Goal: Transaction & Acquisition: Purchase product/service

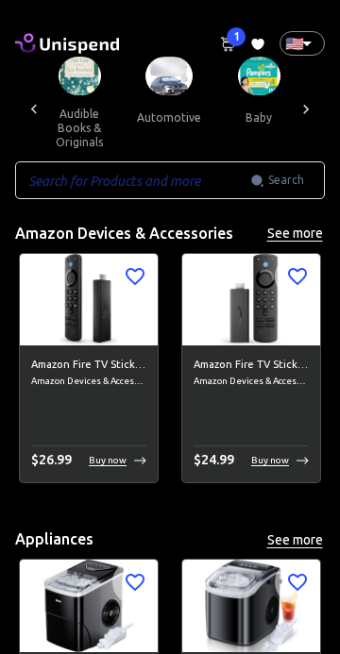
scroll to position [0, 301]
click at [160, 95] on button "automotive" at bounding box center [170, 117] width 94 height 45
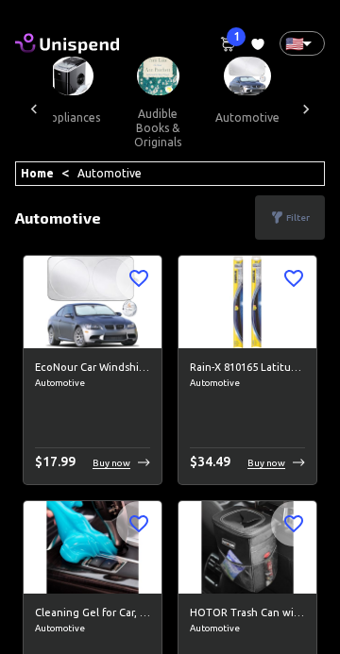
click at [54, 42] on icon at bounding box center [79, 46] width 79 height 16
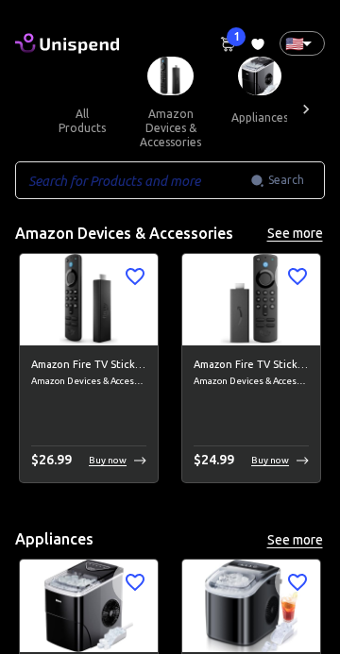
scroll to position [0, 30]
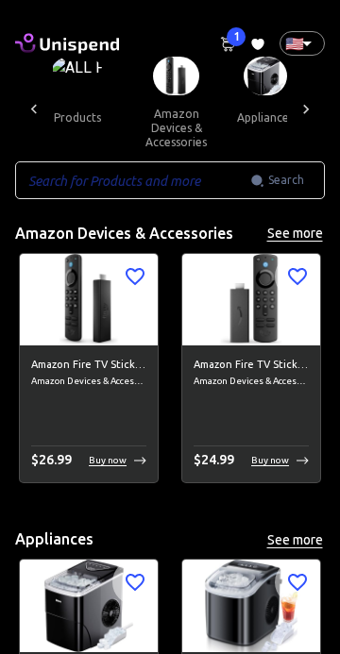
click at [95, 95] on button "all products" at bounding box center [69, 117] width 93 height 45
click at [86, 84] on img at bounding box center [77, 76] width 54 height 39
click at [105, 70] on span "all products" at bounding box center [77, 104] width 108 height 95
click at [100, 107] on button "all products" at bounding box center [69, 117] width 93 height 45
click at [81, 105] on button "all products" at bounding box center [69, 117] width 93 height 45
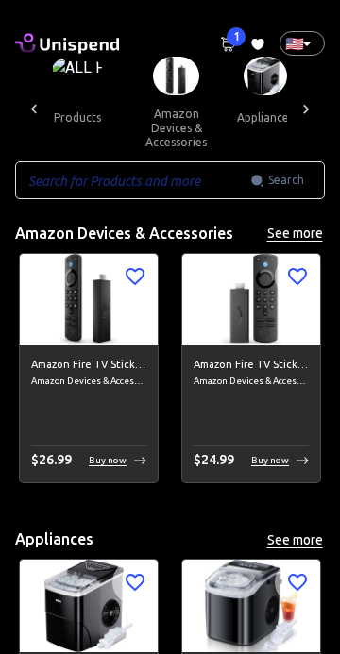
click at [81, 105] on button "all products" at bounding box center [69, 117] width 93 height 45
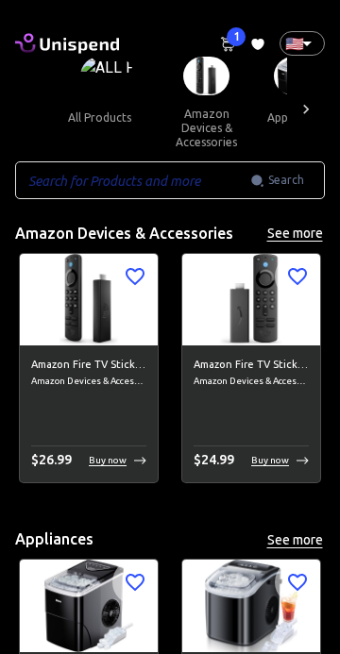
click at [206, 116] on button "amazon devices & accessories" at bounding box center [207, 127] width 92 height 65
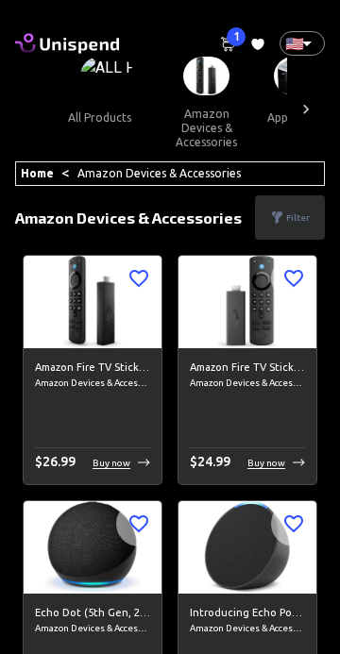
click at [288, 214] on p "Filter" at bounding box center [298, 218] width 24 height 14
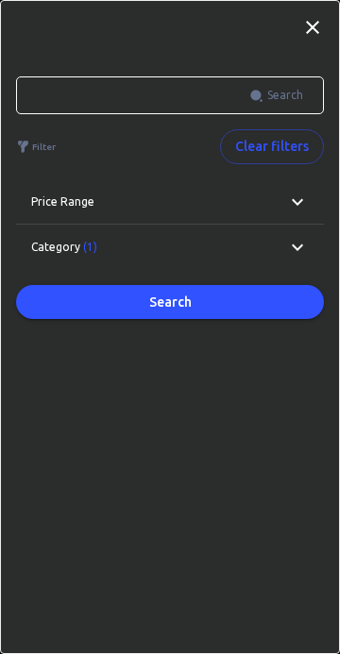
click at [287, 245] on icon at bounding box center [297, 247] width 23 height 23
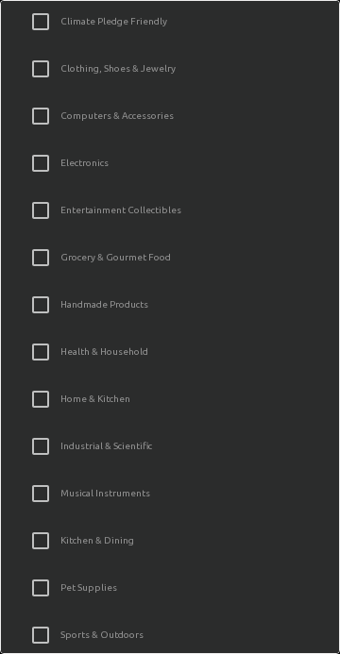
scroll to position [684, 0]
click at [42, 442] on input "Industrial & Scientific" at bounding box center [41, 447] width 40 height 40
checkbox input "true"
checkbox input "false"
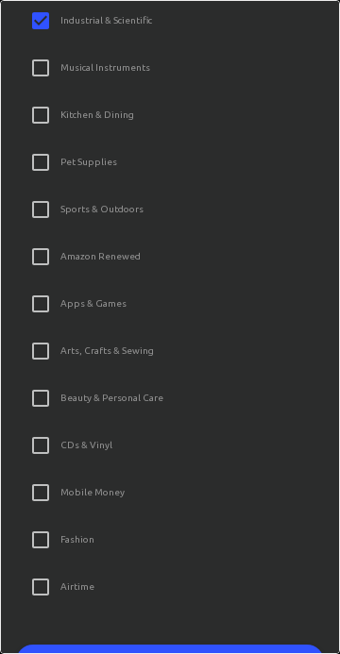
scroll to position [1149, 0]
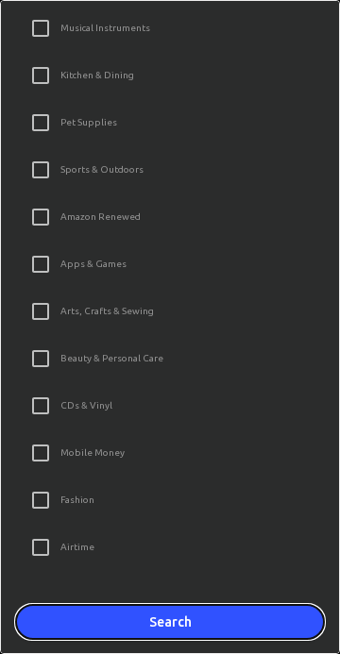
click at [140, 627] on button "Search" at bounding box center [170, 622] width 308 height 35
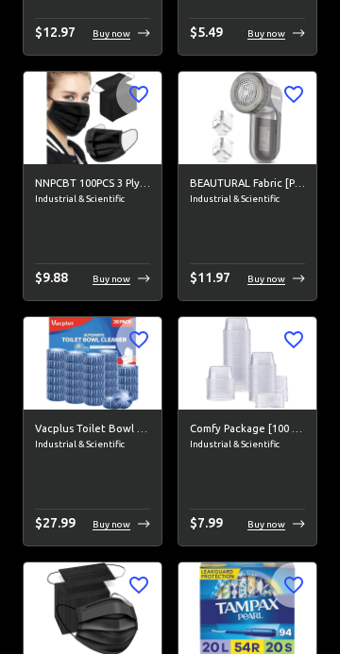
scroll to position [0, 0]
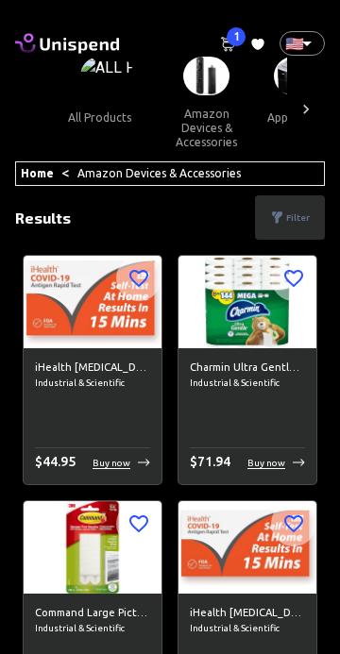
click at [207, 170] on link "Amazon Devices & Accessories" at bounding box center [158, 173] width 163 height 12
click at [98, 97] on button "all products" at bounding box center [99, 117] width 93 height 45
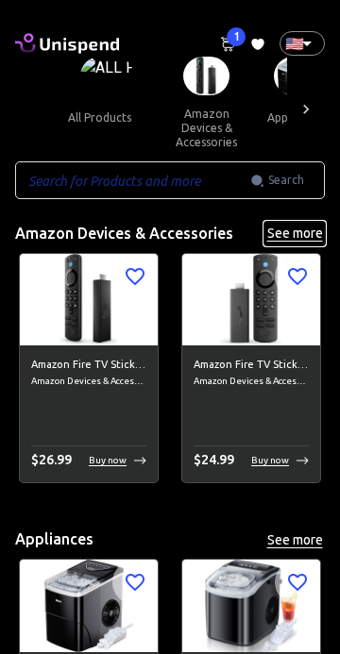
click at [294, 230] on button "See more" at bounding box center [294, 234] width 60 height 24
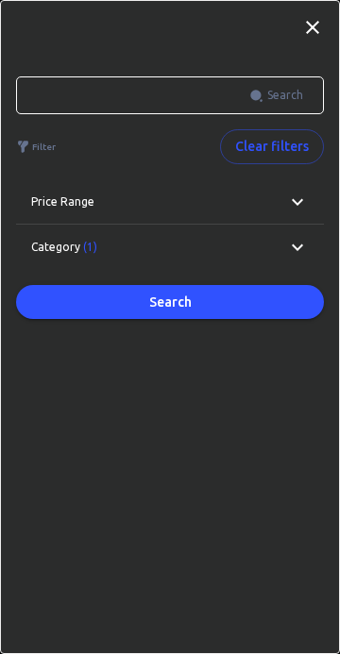
scroll to position [38, 0]
click at [296, 249] on icon at bounding box center [297, 247] width 23 height 23
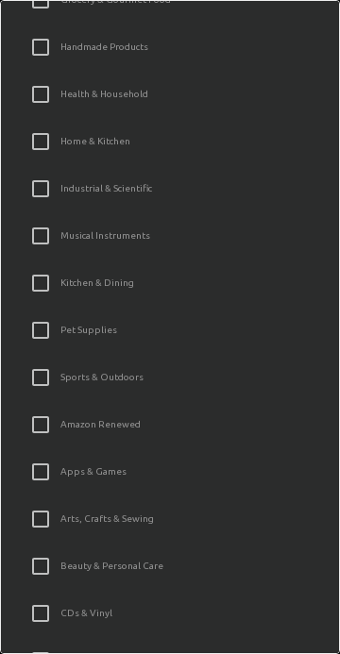
scroll to position [938, 0]
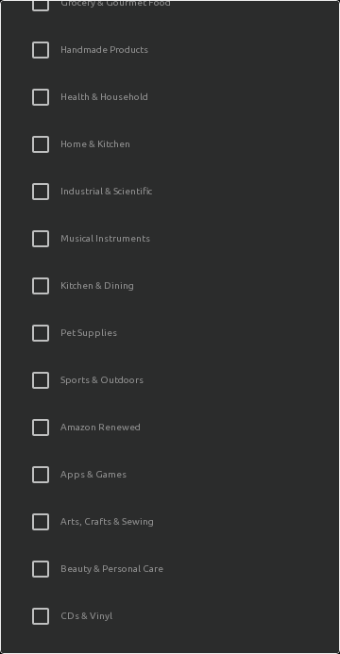
click at [40, 193] on input "Industrial & Scientific" at bounding box center [41, 192] width 40 height 40
checkbox input "true"
checkbox input "false"
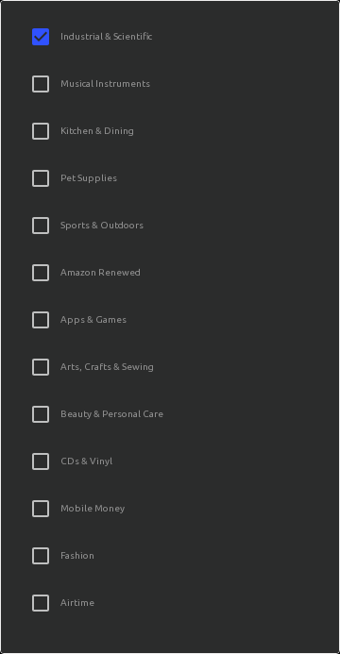
scroll to position [1149, 0]
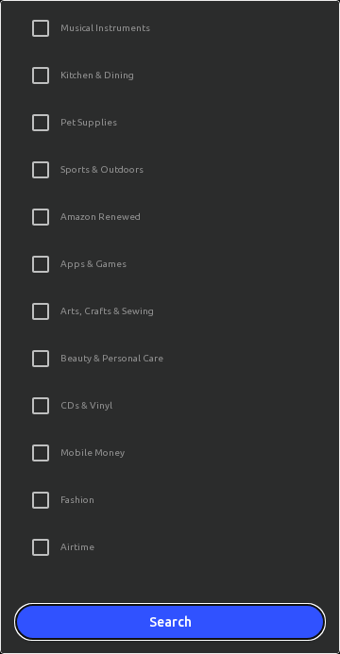
click at [215, 608] on button "Search" at bounding box center [170, 622] width 308 height 35
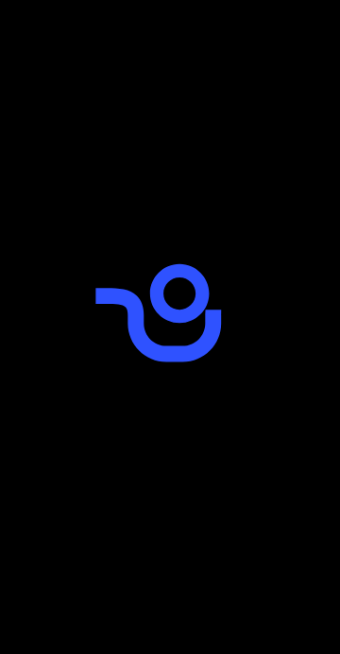
scroll to position [0, 0]
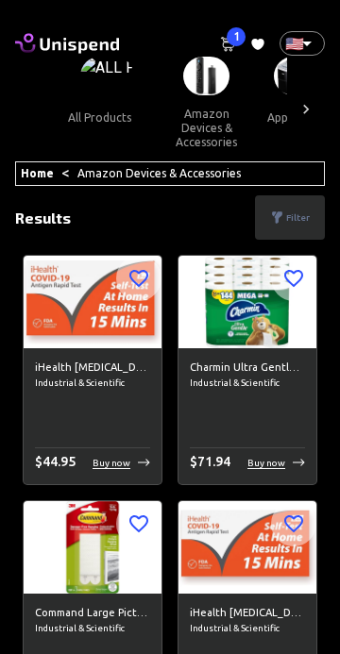
click at [288, 211] on p "Filter" at bounding box center [298, 218] width 24 height 14
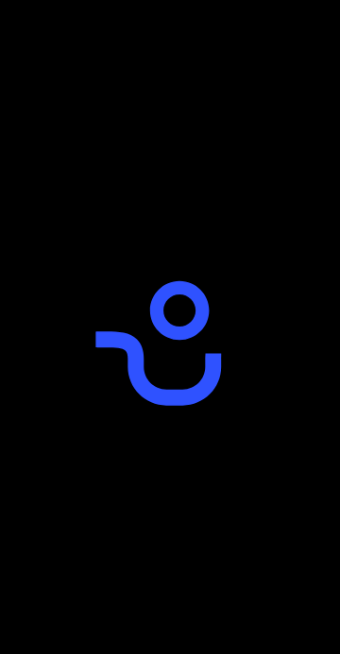
click at [191, 302] on icon "animation" at bounding box center [170, 327] width 189 height 189
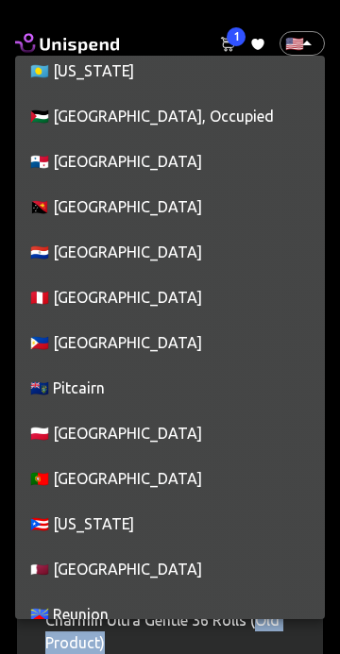
scroll to position [7571, 0]
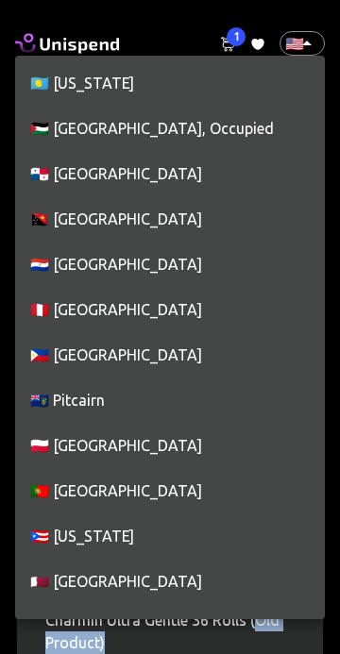
click at [164, 355] on li "🇵🇭 [GEOGRAPHIC_DATA]" at bounding box center [170, 354] width 310 height 45
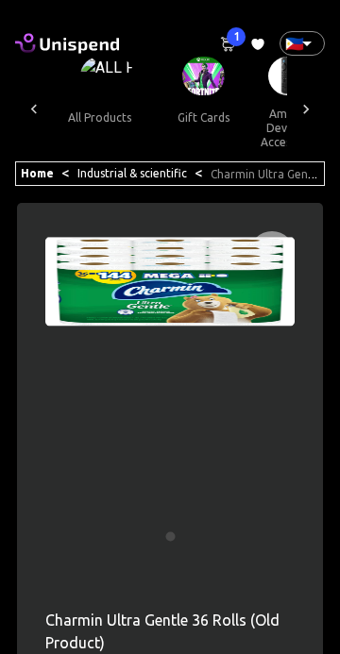
click at [241, 393] on div at bounding box center [266, 388] width 57 height 315
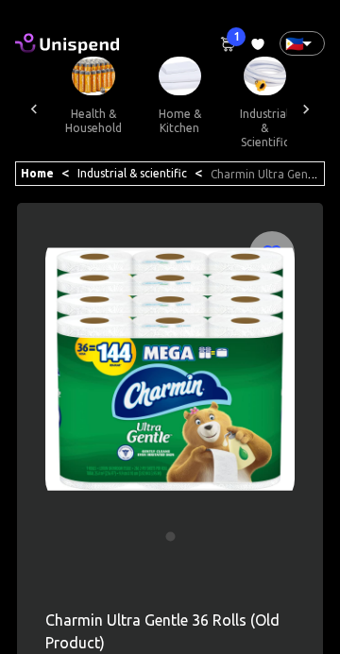
scroll to position [0, 1532]
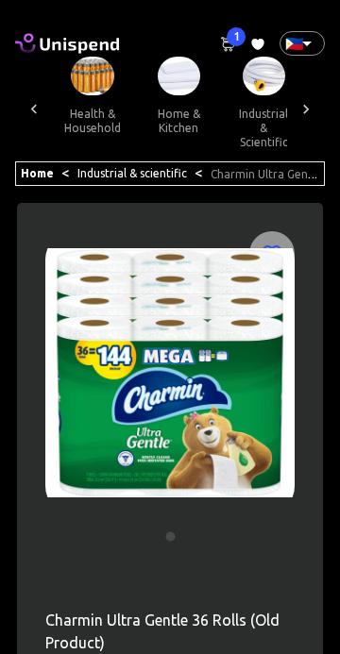
click at [208, 411] on img at bounding box center [169, 372] width 249 height 283
click at [306, 109] on icon at bounding box center [305, 109] width 19 height 19
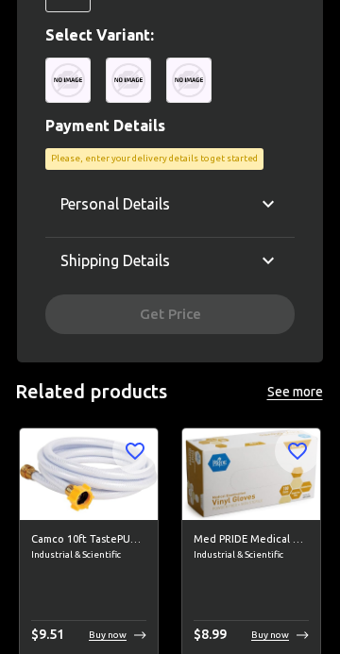
scroll to position [853, 0]
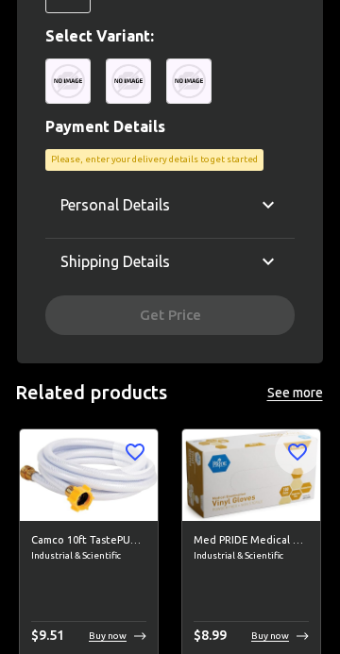
click at [261, 255] on icon at bounding box center [268, 261] width 23 height 23
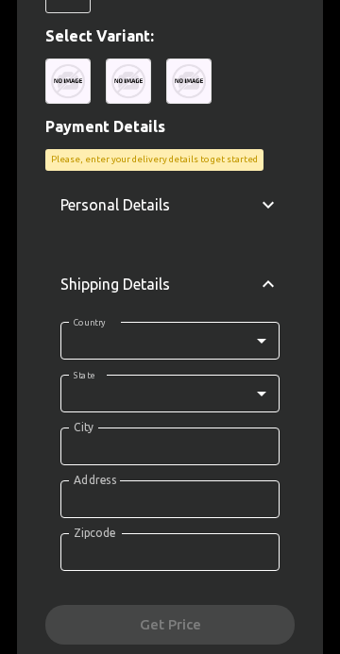
click at [274, 225] on div "Personal Details" at bounding box center [169, 204] width 249 height 45
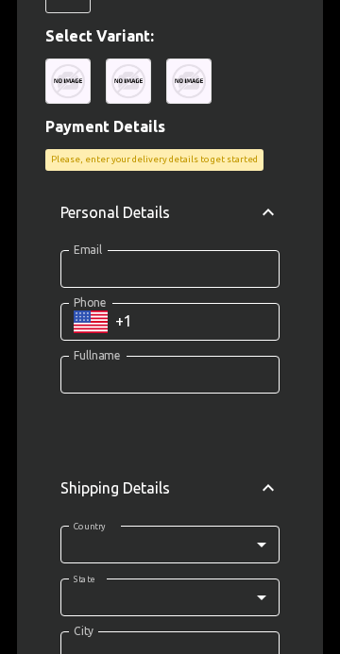
click at [245, 313] on input "Phone" at bounding box center [197, 322] width 164 height 38
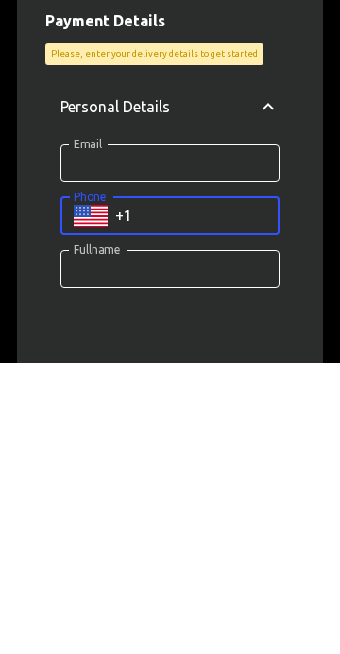
scroll to position [688, 0]
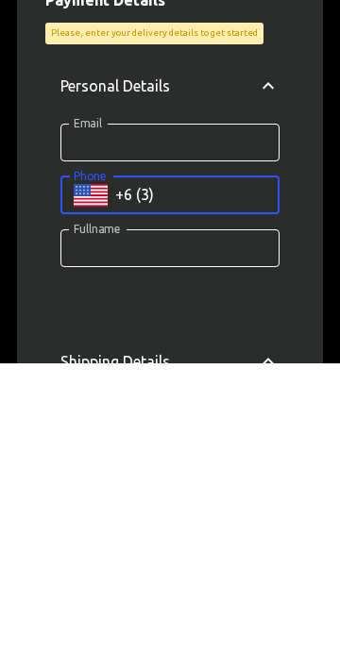
type input "+6 (3)"
click at [100, 487] on icon "Select country" at bounding box center [91, 486] width 34 height 23
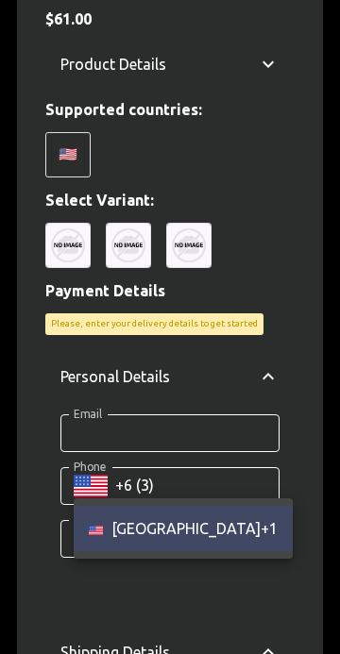
click at [76, 150] on div at bounding box center [170, 327] width 340 height 654
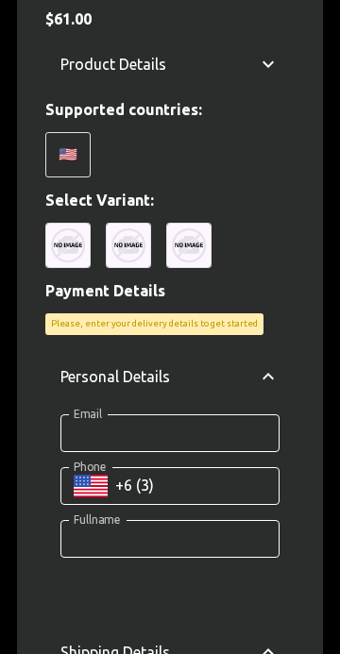
click at [274, 61] on icon at bounding box center [268, 64] width 23 height 23
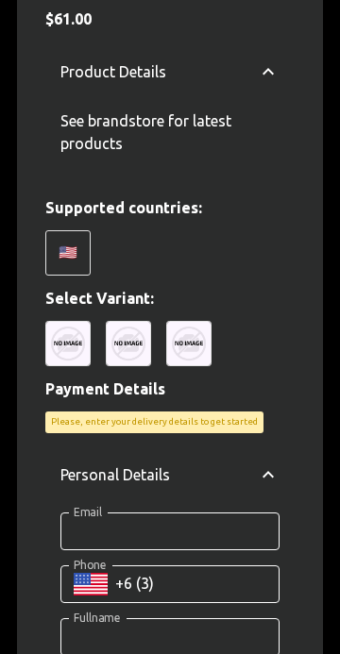
click at [70, 272] on div "🇺🇸" at bounding box center [67, 252] width 45 height 45
click at [245, 407] on div "Charmin Ultra Gentle 36 Rolls (Old Product) Industrial & Scientific $ 61.00 Pro…" at bounding box center [169, 516] width 249 height 1191
click at [90, 55] on div "Product Details" at bounding box center [169, 72] width 249 height 60
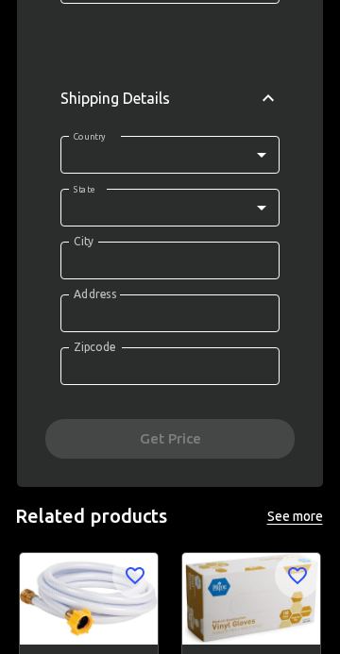
scroll to position [1479, 0]
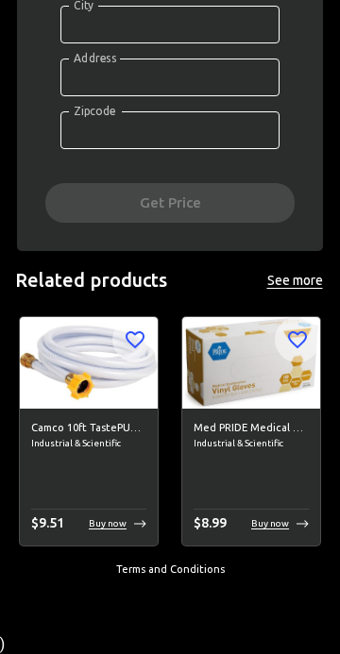
click at [131, 481] on div "Camco 10ft TastePURE Drinking Water Hose - Lead and BPA Free, Reinforced for Ma…" at bounding box center [89, 477] width 138 height 137
